Goal: Information Seeking & Learning: Find specific fact

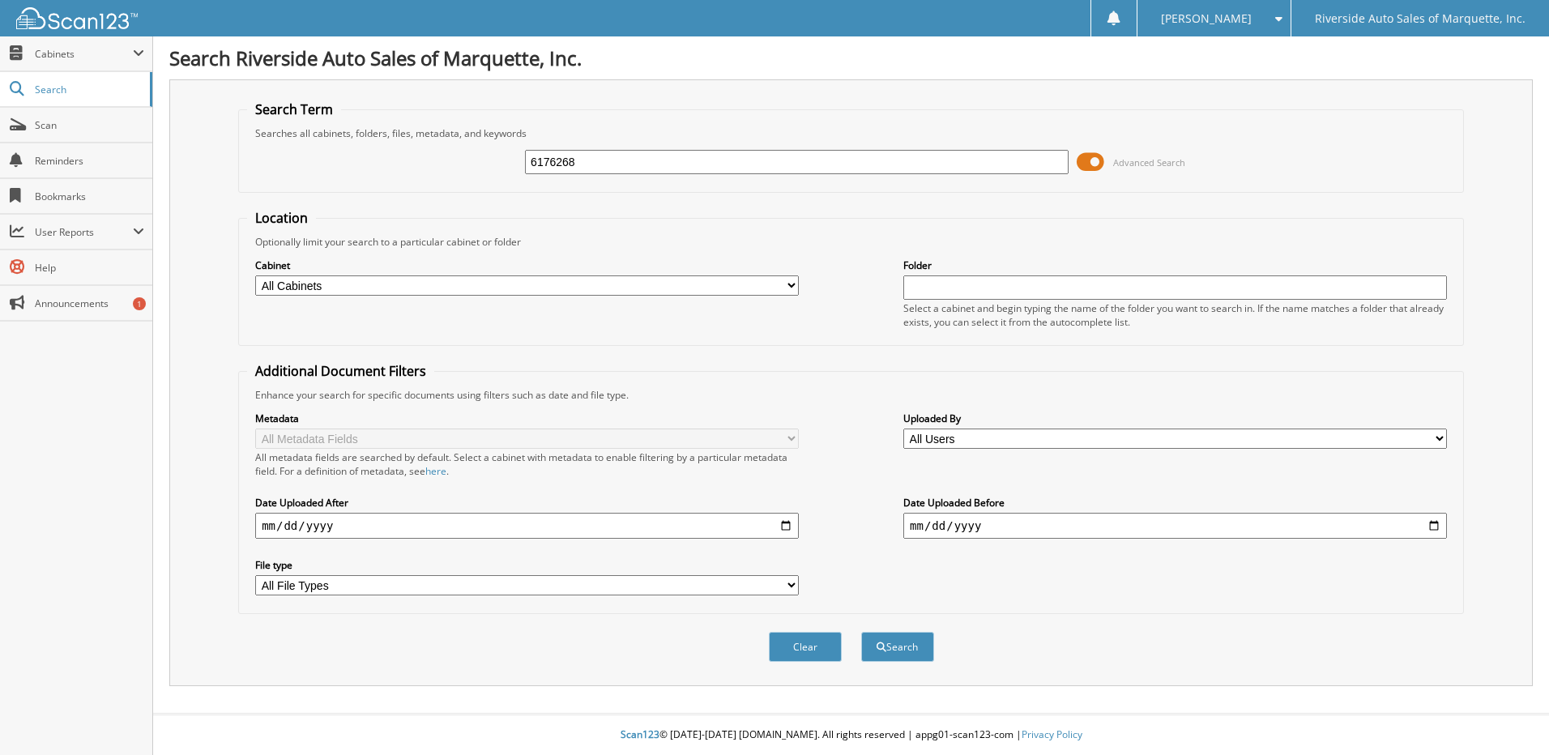
type input "6176268"
click at [861, 632] on button "Search" at bounding box center [897, 647] width 73 height 30
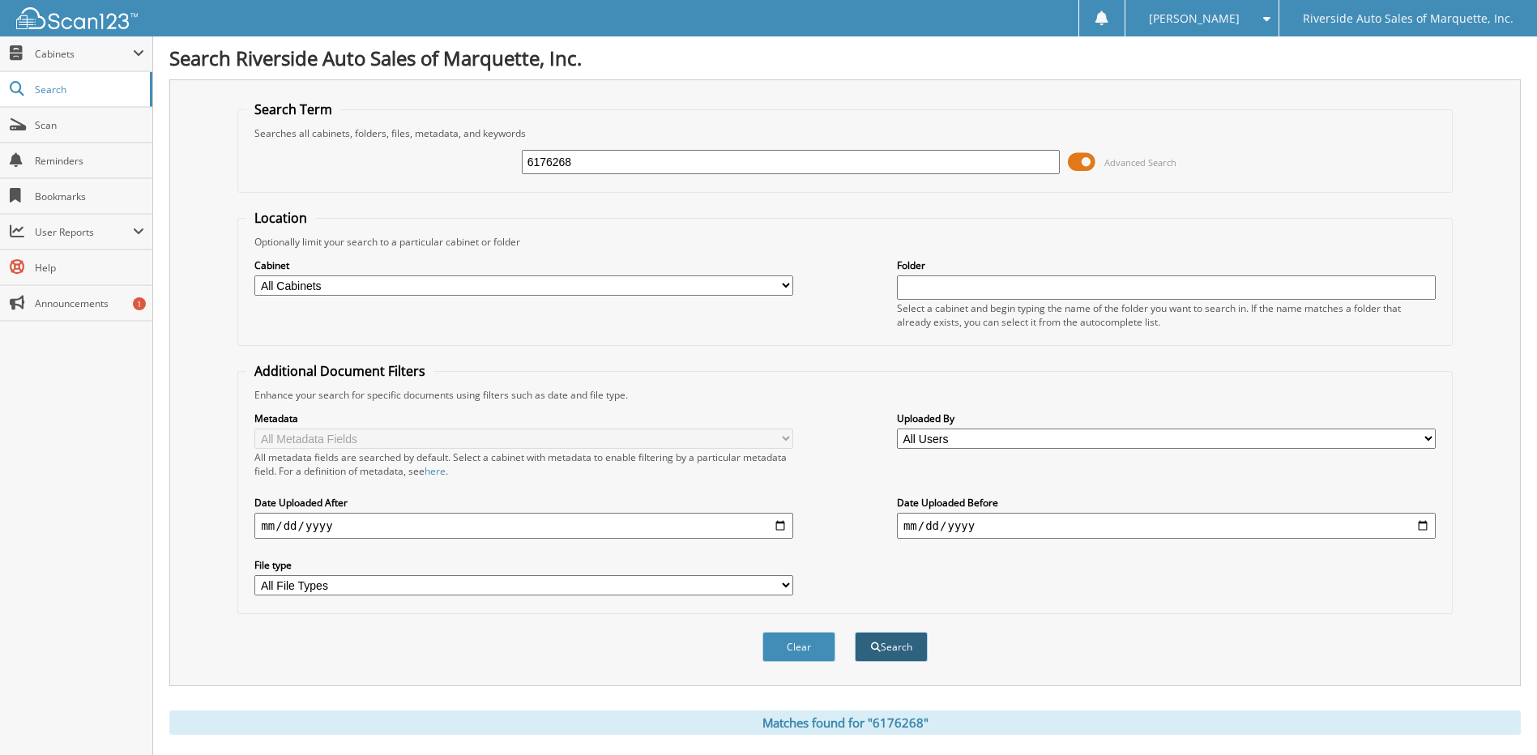
click at [890, 641] on button "Search" at bounding box center [891, 647] width 73 height 30
